Goal: Task Accomplishment & Management: Complete application form

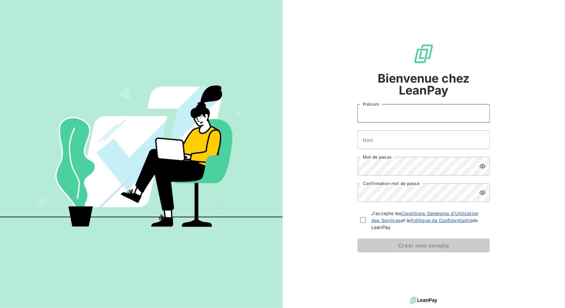
click at [401, 110] on input "Prénom" at bounding box center [423, 113] width 132 height 19
type input "killian"
type input "Maison"
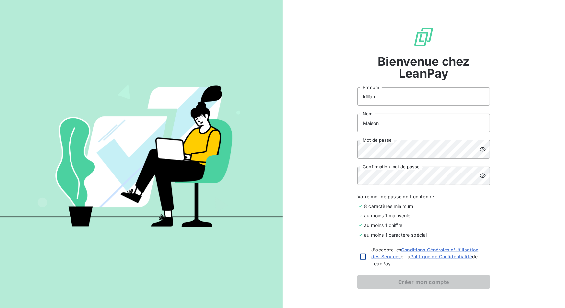
click at [360, 255] on div at bounding box center [363, 257] width 6 height 6
checkbox input "true"
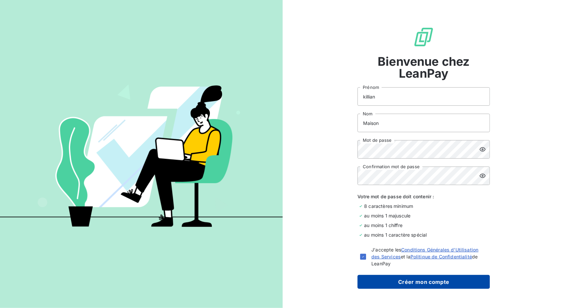
click at [382, 284] on button "Créer mon compte" at bounding box center [423, 282] width 132 height 14
